Goal: Check status: Check status

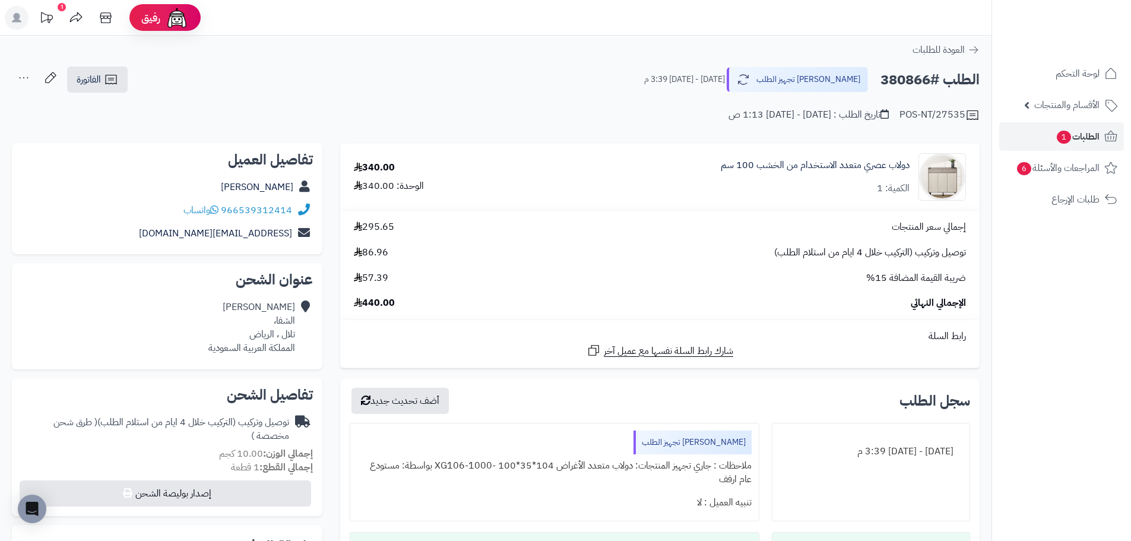
click at [911, 80] on h2 "الطلب #380866" at bounding box center [930, 80] width 99 height 24
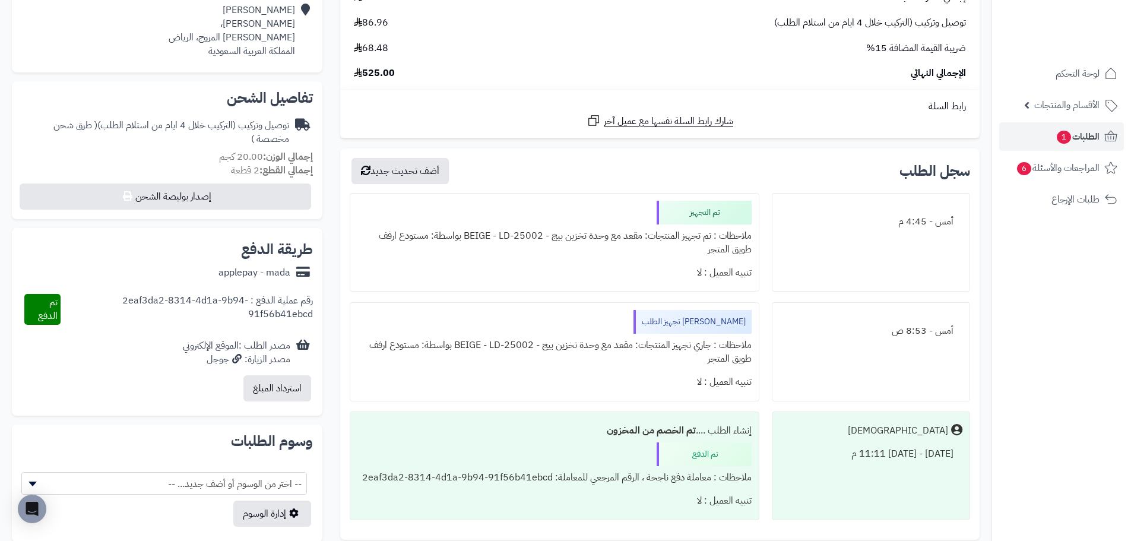
scroll to position [356, 0]
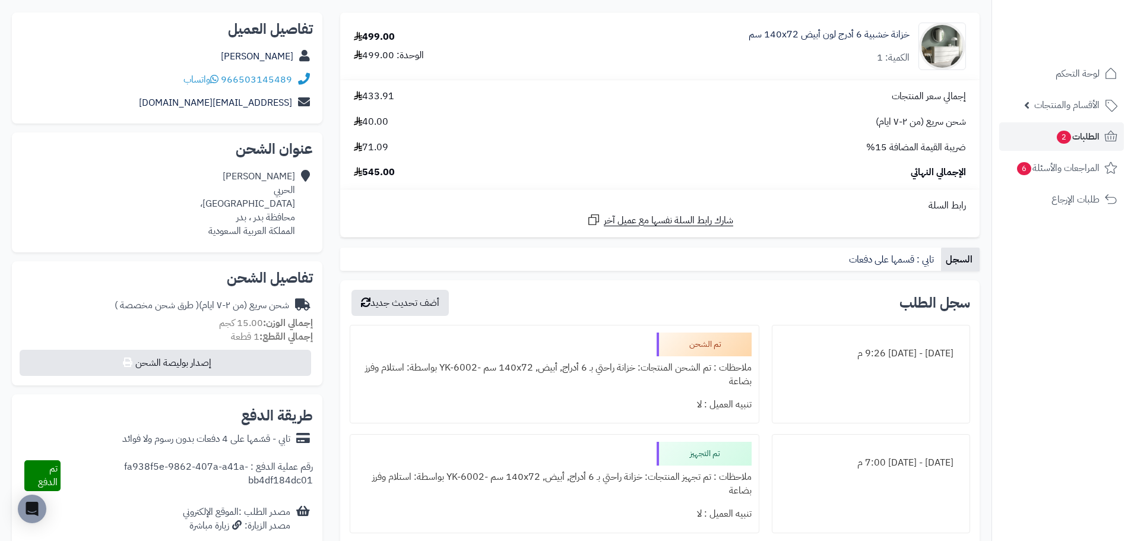
scroll to position [178, 0]
